Goal: Task Accomplishment & Management: Use online tool/utility

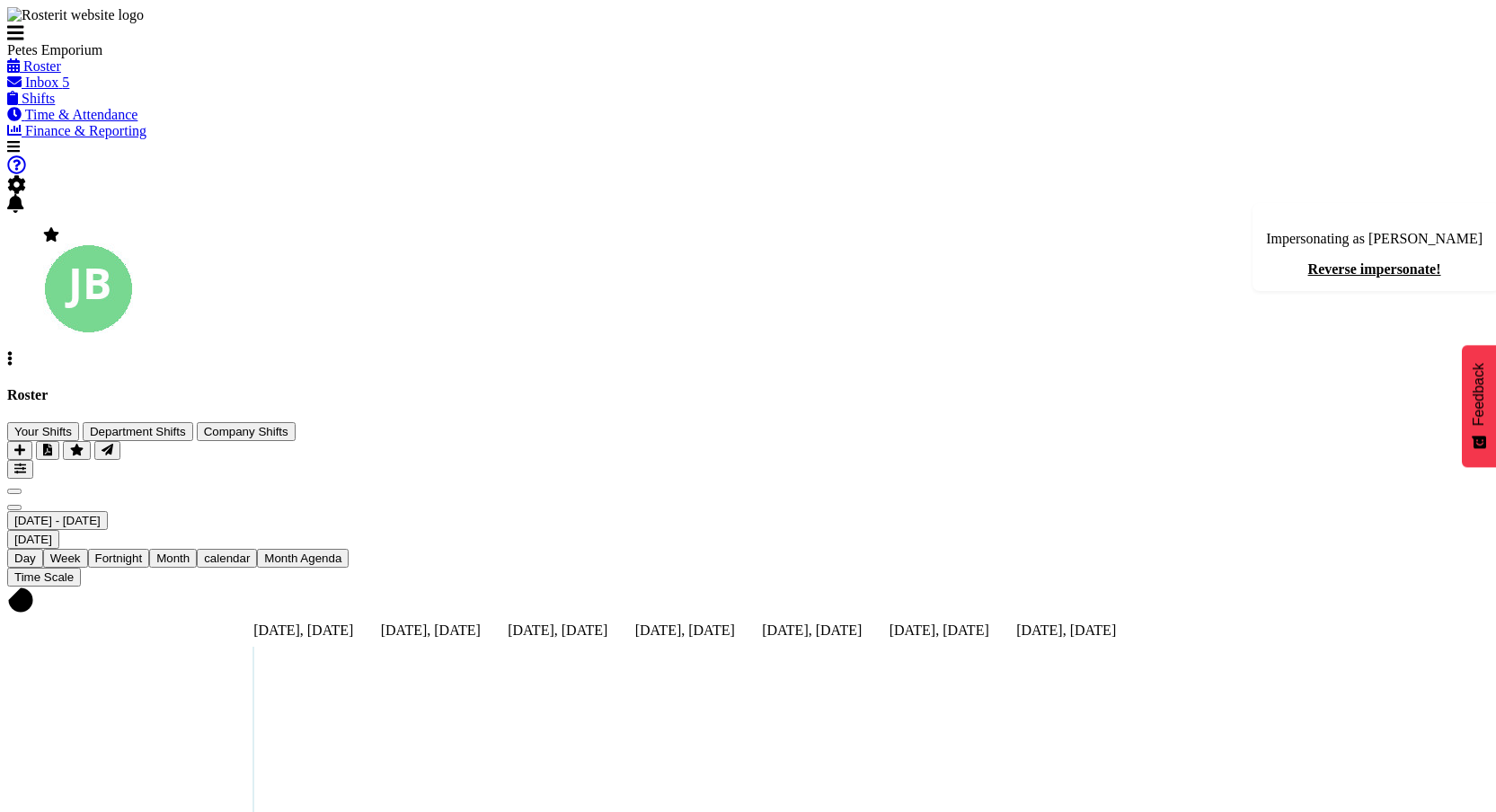
scroll to position [392, 0]
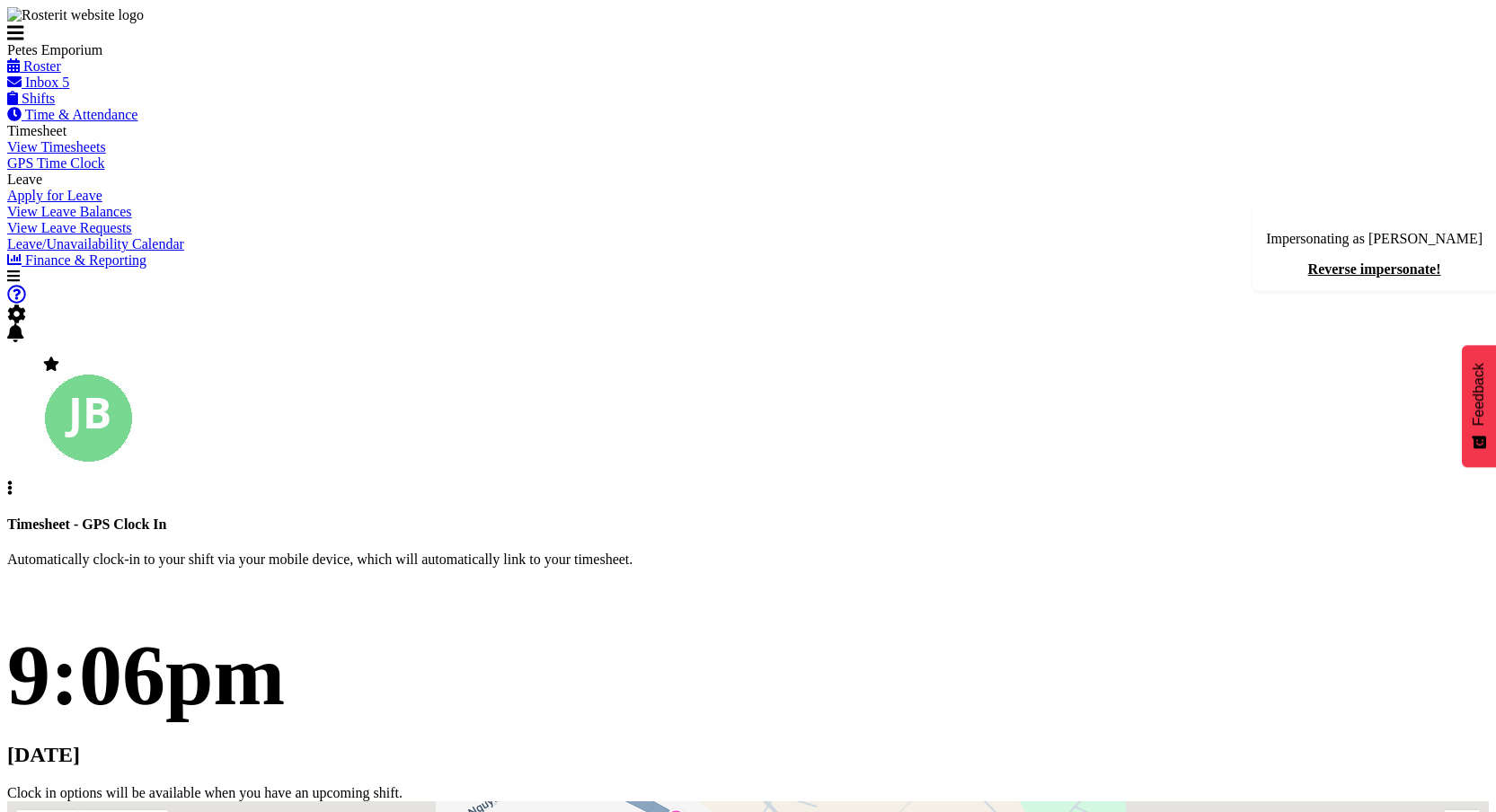
click at [632, 786] on div "Clock in options will be available when you have an upcoming shift." at bounding box center [748, 793] width 1482 height 16
click at [739, 625] on div "9:06pm [DATE] Clock in options will be available when you have an upcoming shif…" at bounding box center [748, 713] width 1482 height 177
click at [614, 786] on div "Clock in options will be available when you have an upcoming shift." at bounding box center [748, 793] width 1482 height 16
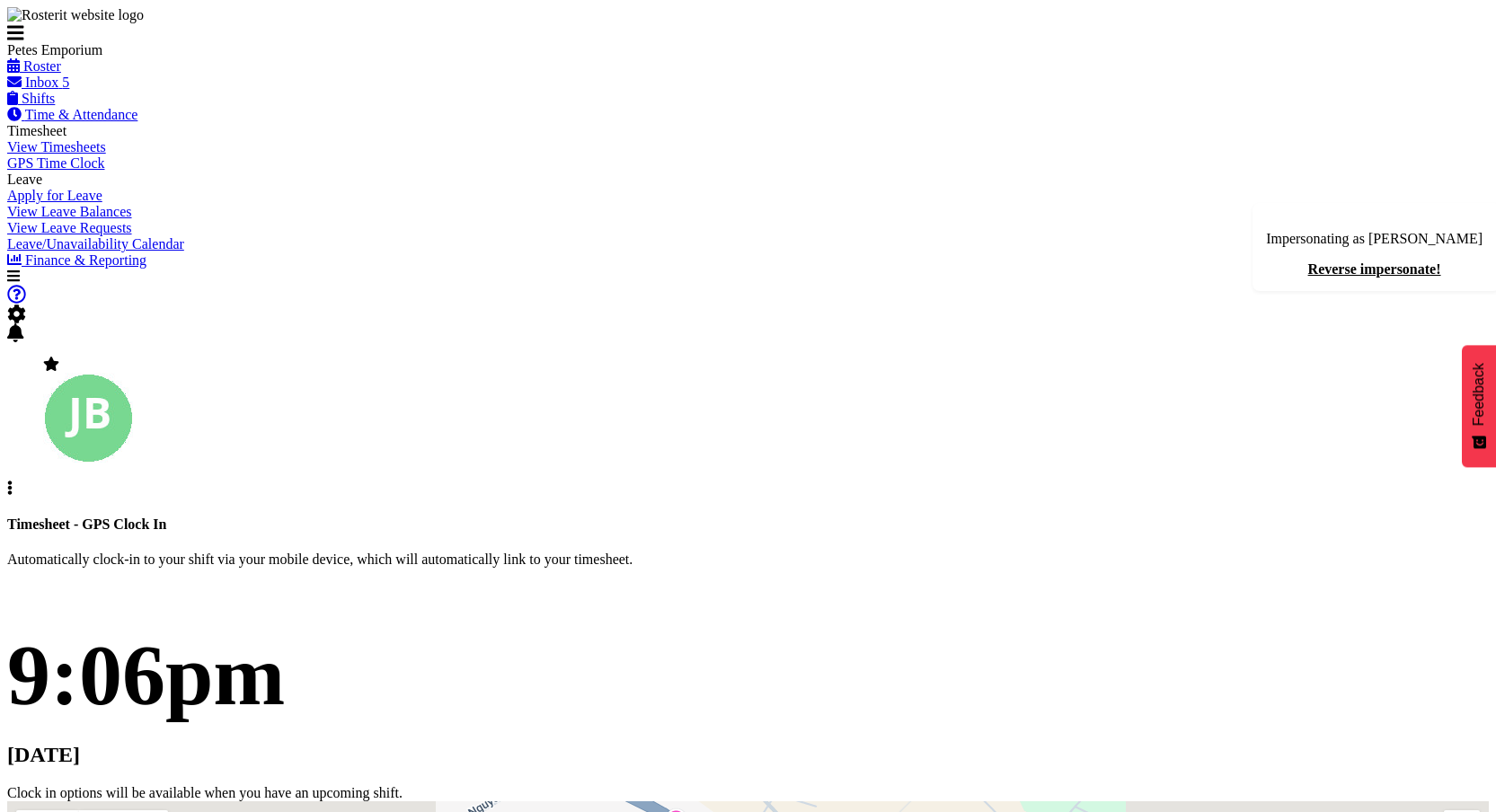
click at [614, 786] on div "Clock in options will be available when you have an upcoming shift." at bounding box center [748, 793] width 1482 height 16
click at [737, 625] on div "9:06pm Monday, 18th August 2025 Clock in options will be available when you hav…" at bounding box center [748, 713] width 1482 height 177
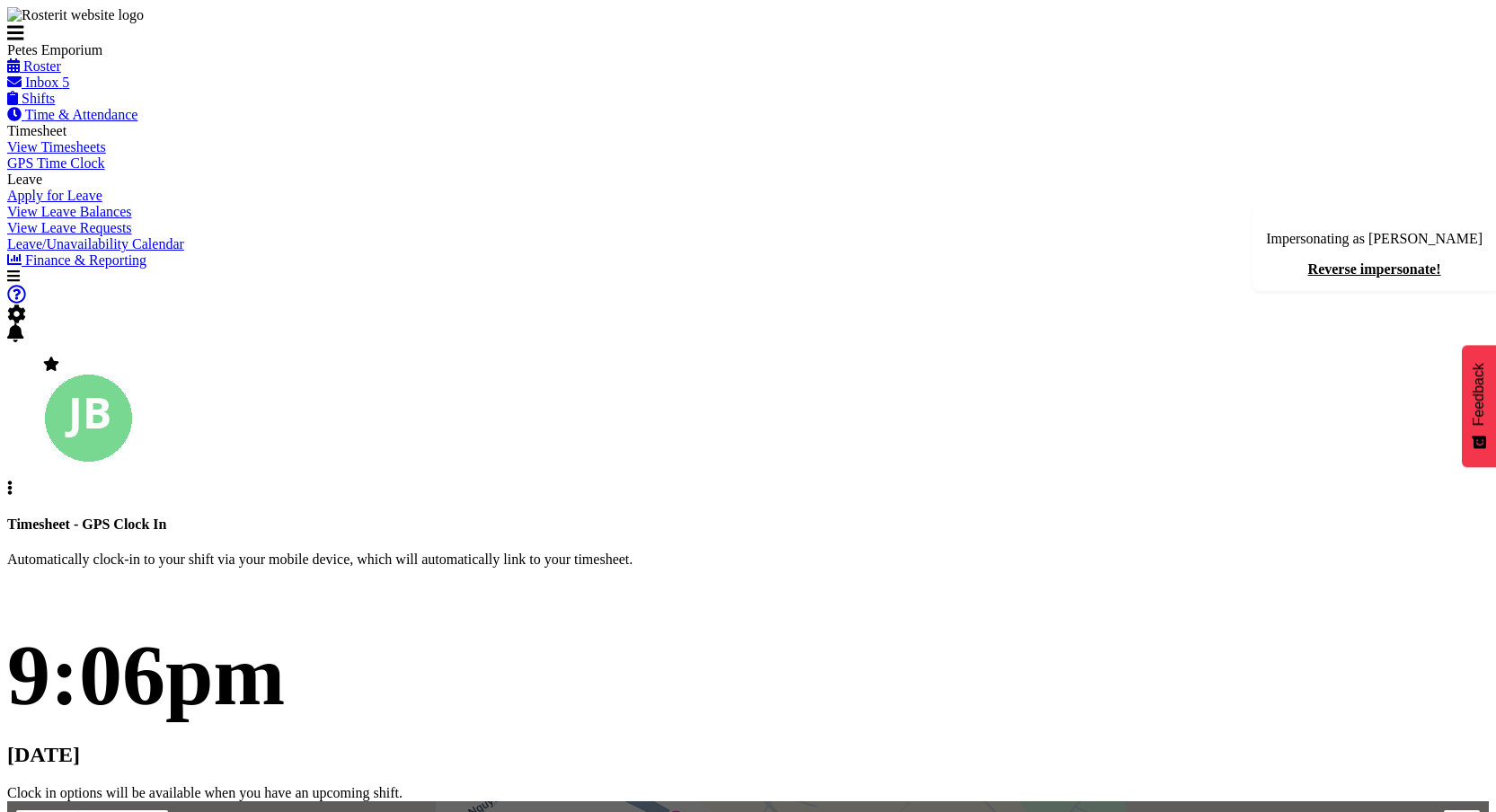
click at [553, 625] on div "9:06pm Monday, 18th August 2025 Clock in options will be available when you hav…" at bounding box center [748, 713] width 1482 height 177
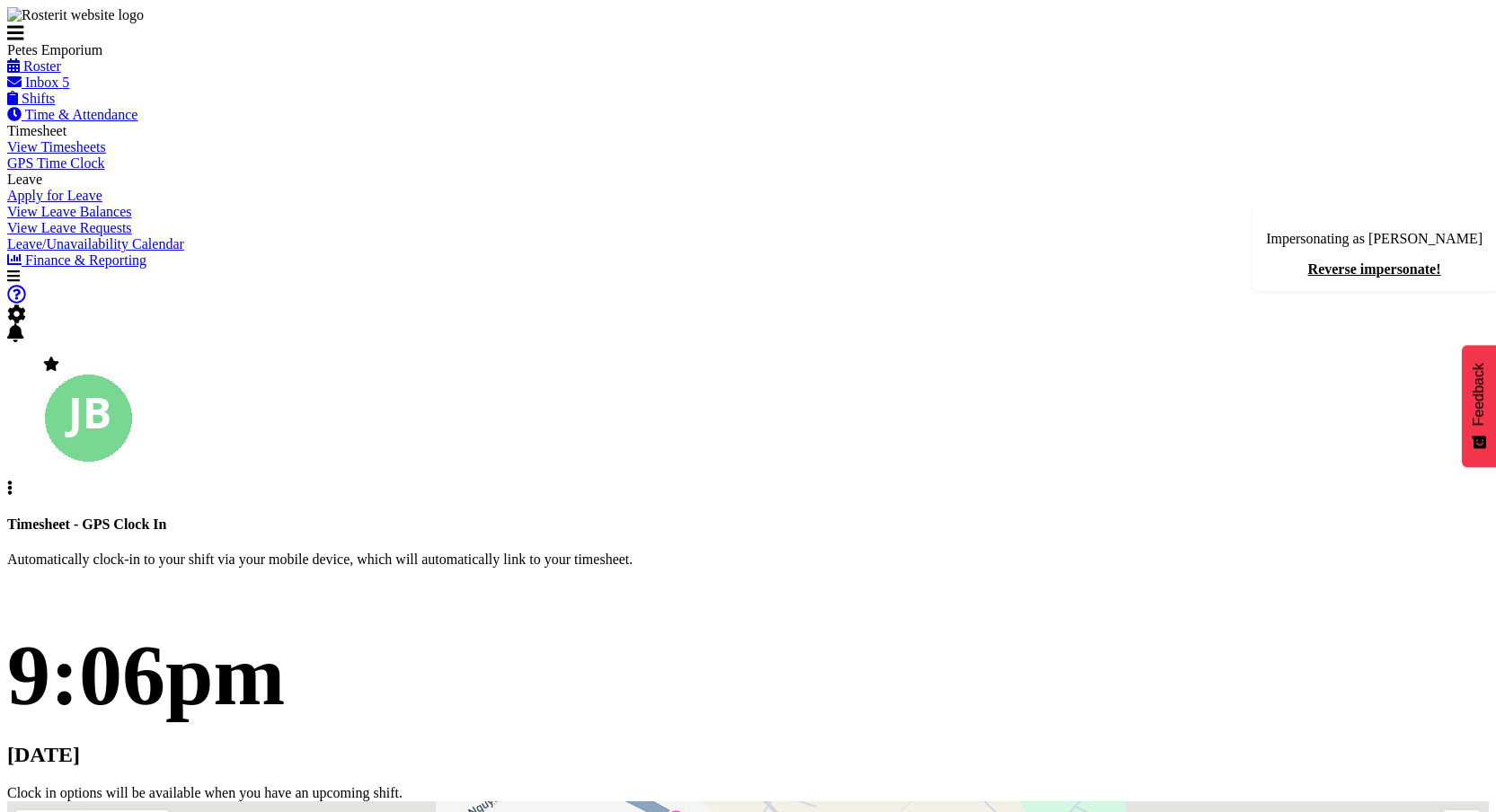
click at [473, 625] on div "9:06pm Monday, 18th August 2025 Clock in options will be available when you hav…" at bounding box center [748, 713] width 1482 height 177
click at [106, 154] on link "View Timesheets" at bounding box center [57, 147] width 99 height 15
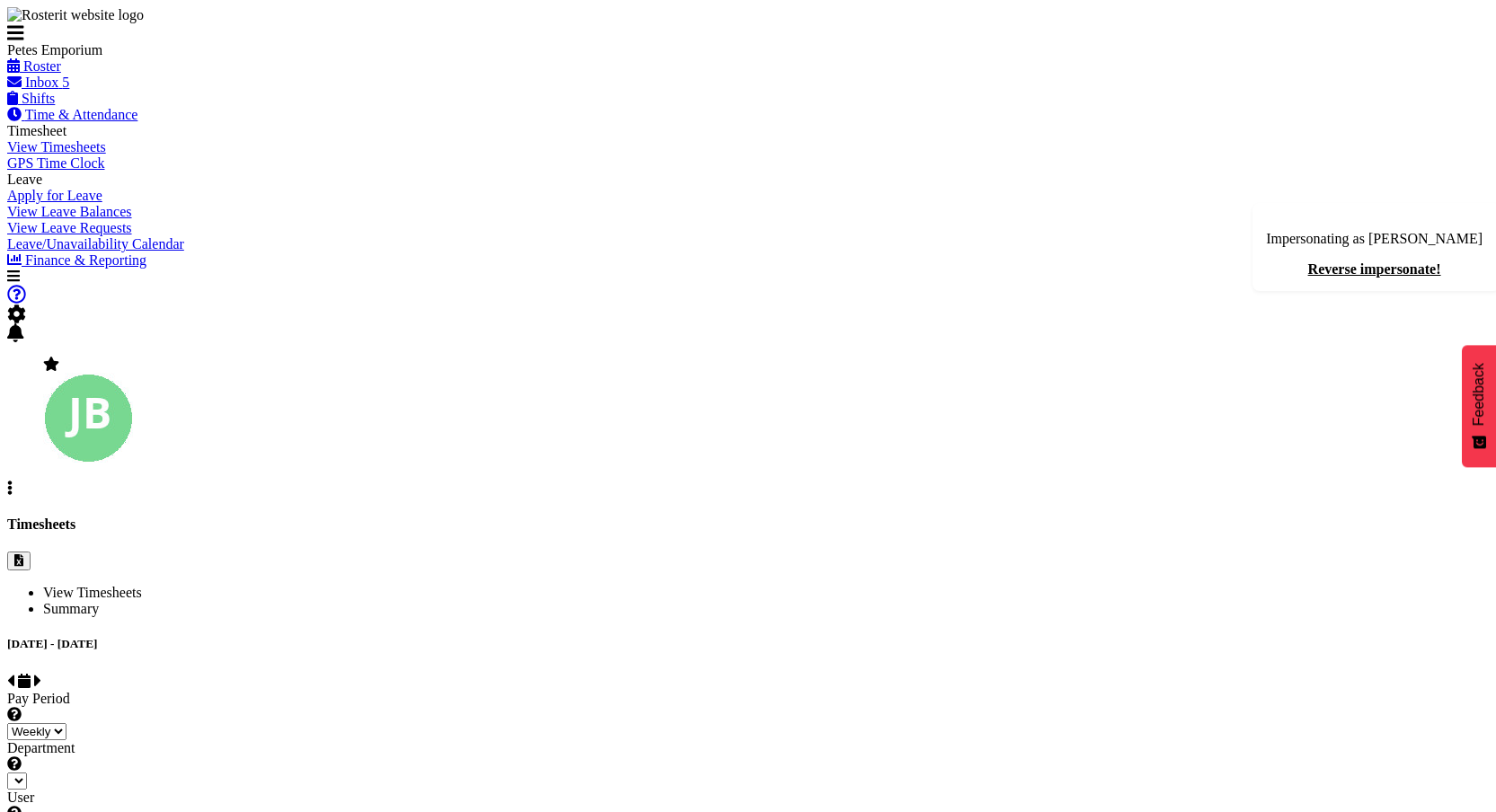
select select
select select "11345"
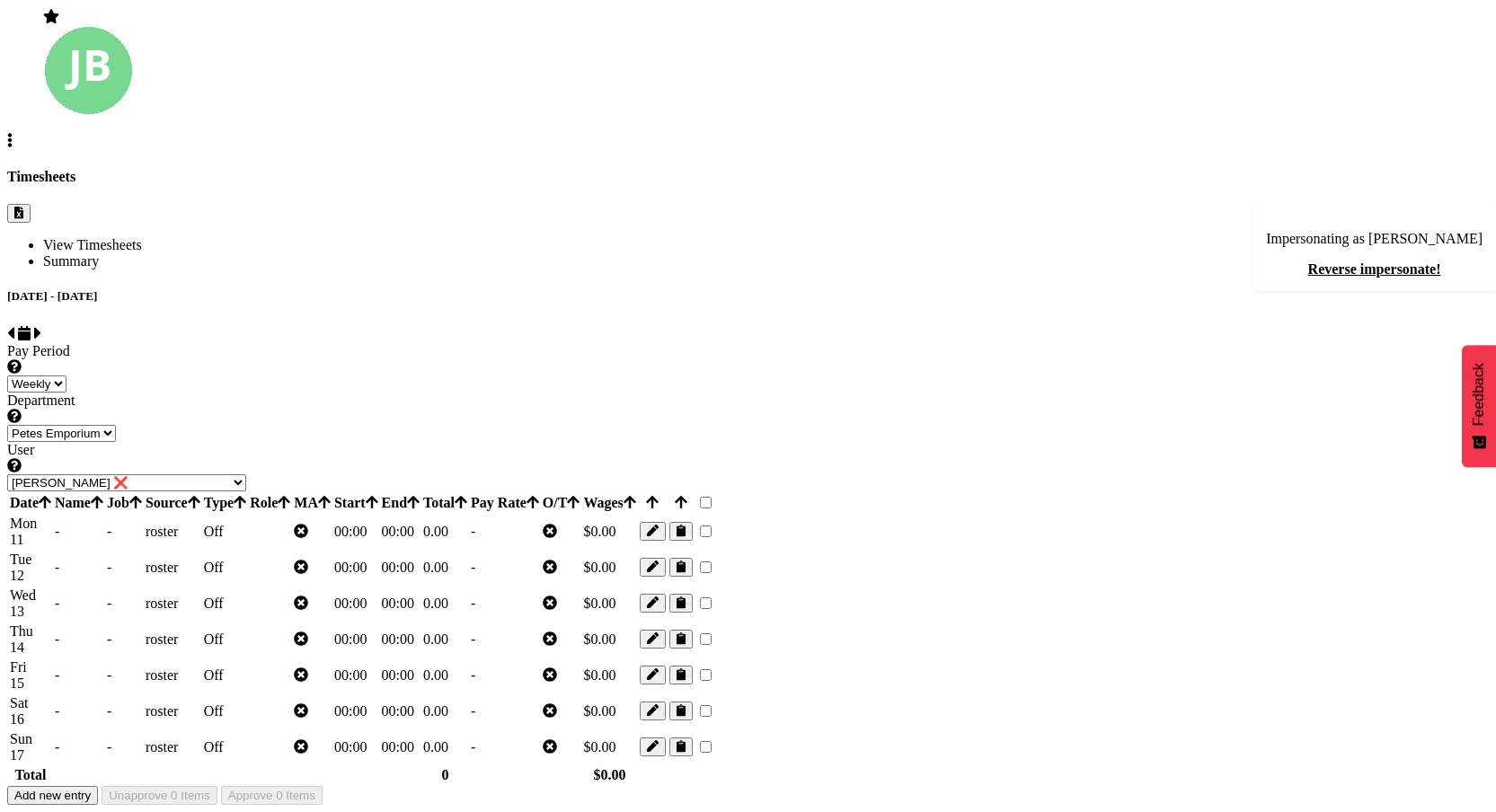
scroll to position [153, 0]
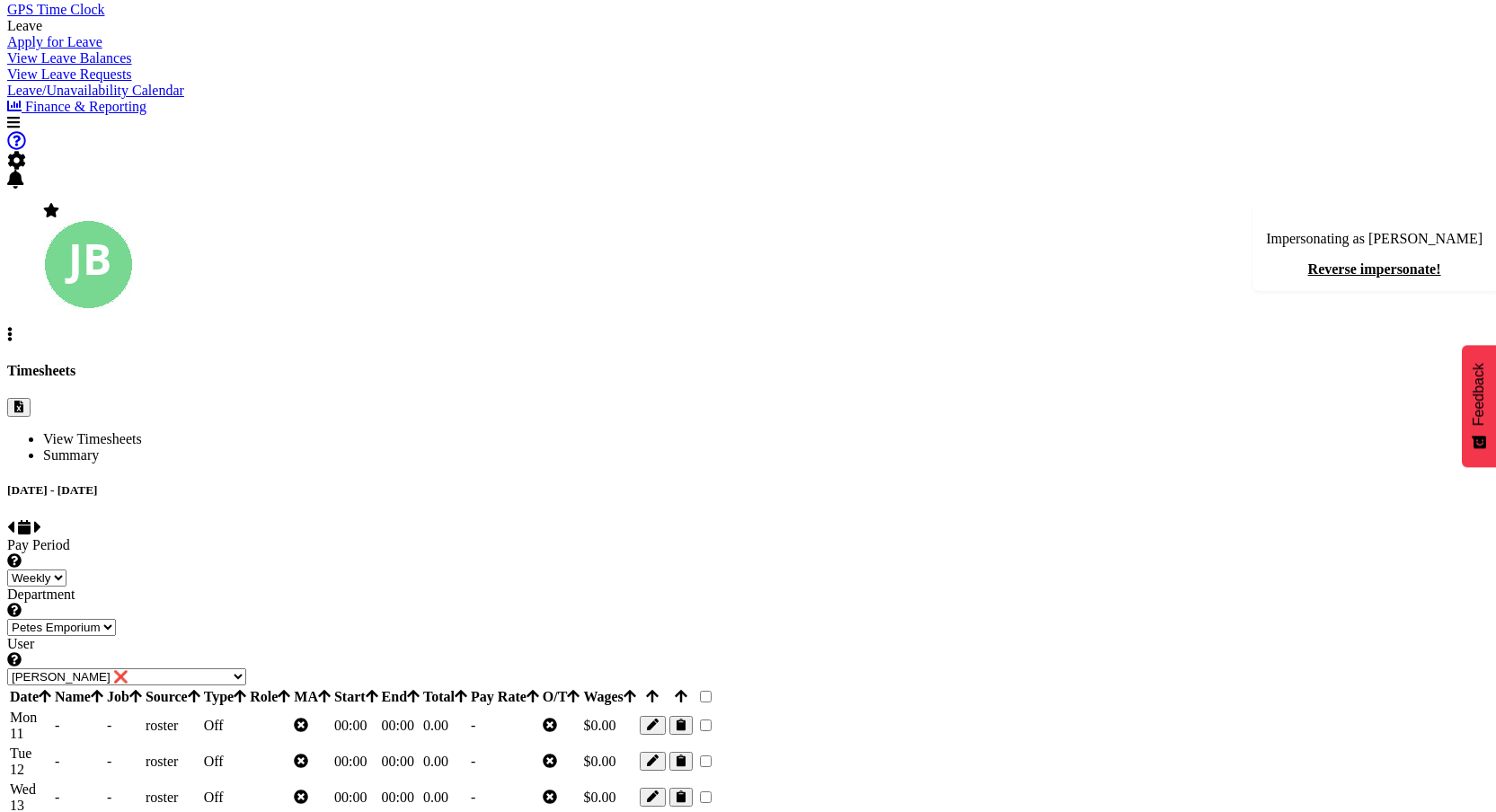
click at [247, 669] on select "Abigail Lane ❌ Alex-Micheal Taniwha ❌ Amelia Denz ❌ Beena Beena ❌ Christine Nev…" at bounding box center [127, 677] width 239 height 17
click at [116, 620] on select "Petes Emporium" at bounding box center [62, 628] width 108 height 17
click at [66, 570] on select "Weekly" at bounding box center [36, 578] width 59 height 17
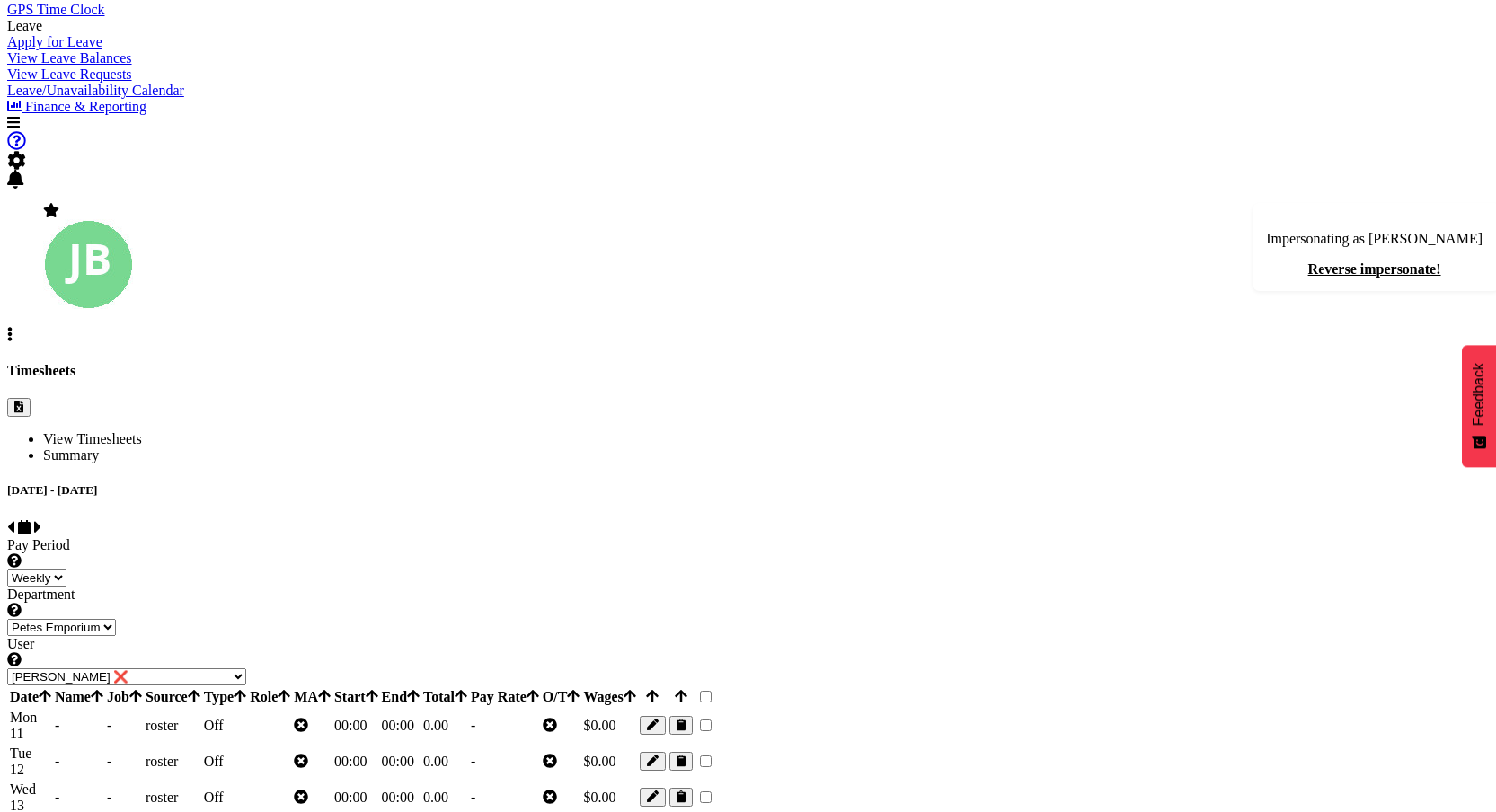
click at [56, 17] on span "GPS Time Clock" at bounding box center [56, 9] width 97 height 15
